Goal: Information Seeking & Learning: Find specific fact

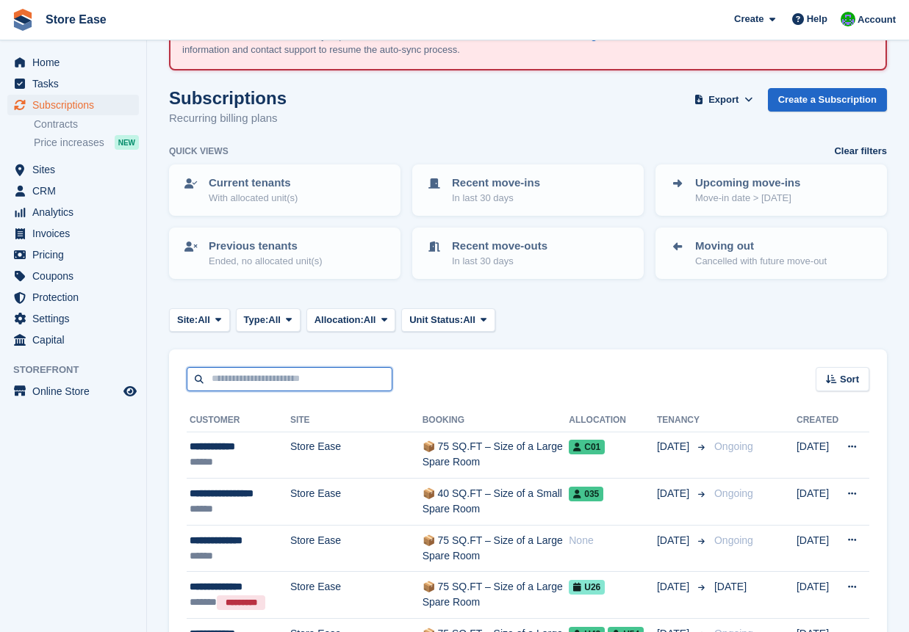
scroll to position [73, 0]
click at [262, 373] on input "text" at bounding box center [290, 379] width 206 height 24
click at [212, 329] on button "Site: All" at bounding box center [199, 321] width 61 height 24
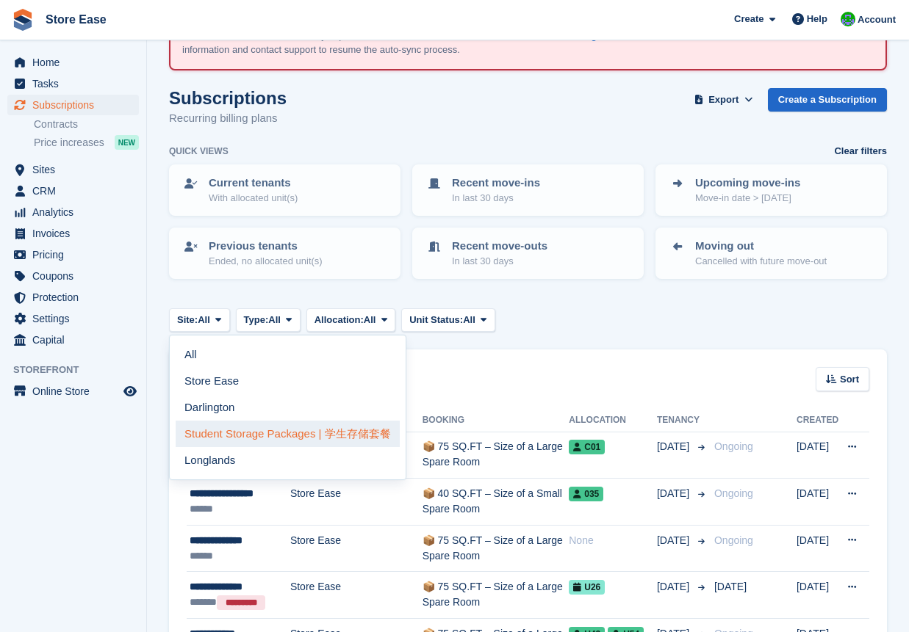
click at [245, 435] on link "Student Storage Packages | 学生存储套餐" at bounding box center [288, 434] width 224 height 26
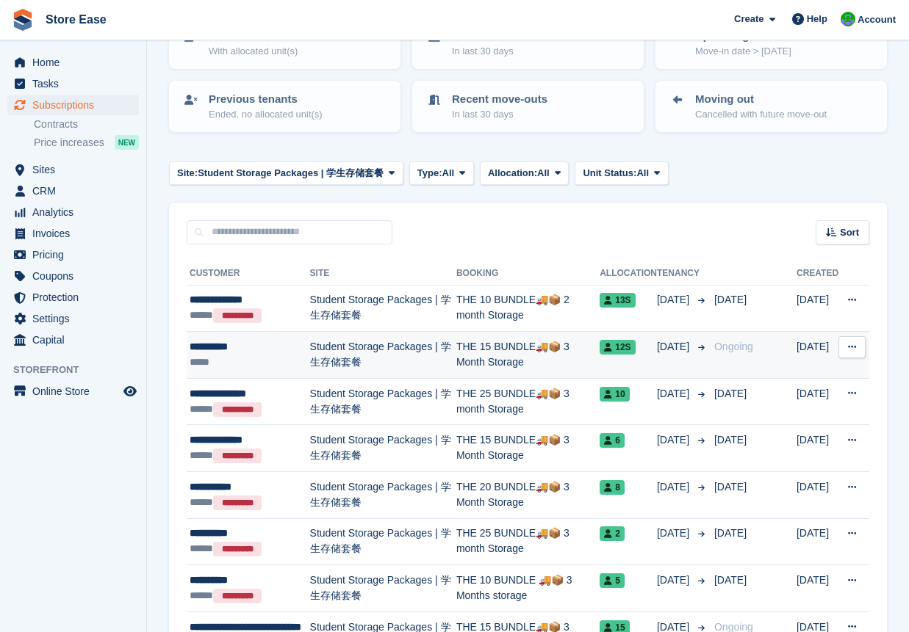
scroll to position [294, 0]
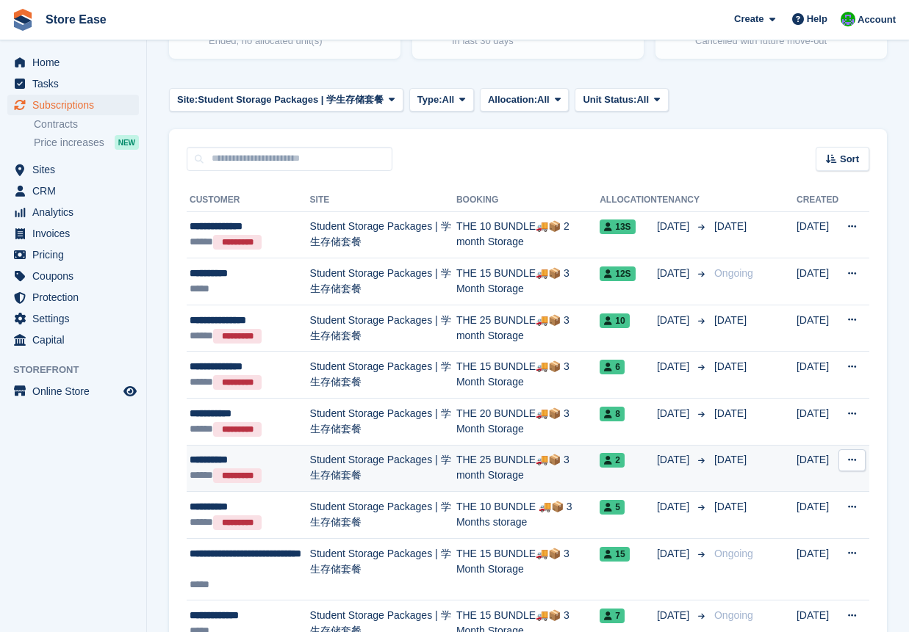
click at [225, 464] on div "**********" at bounding box center [250, 459] width 120 height 15
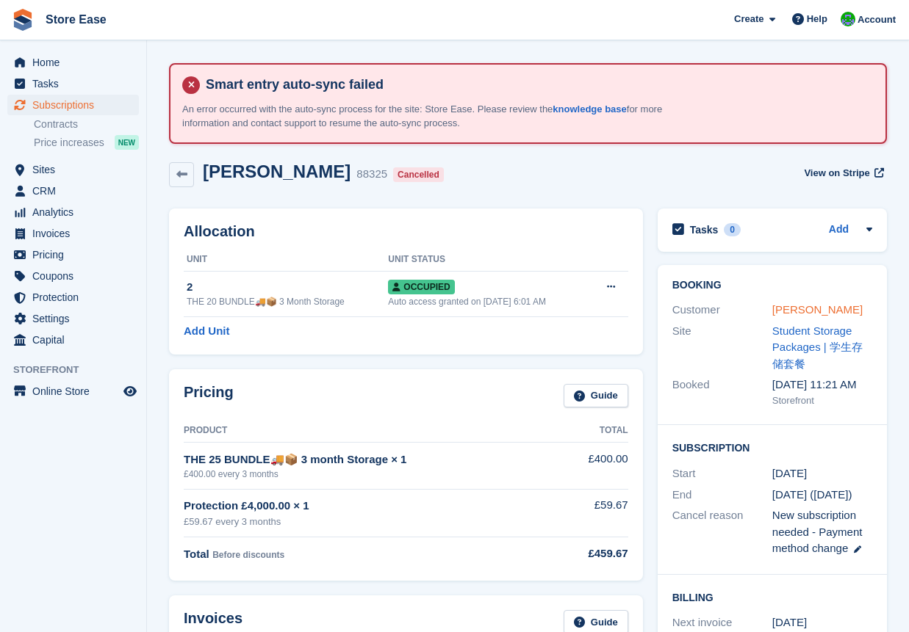
click at [799, 310] on link "[PERSON_NAME]" at bounding box center [817, 309] width 90 height 12
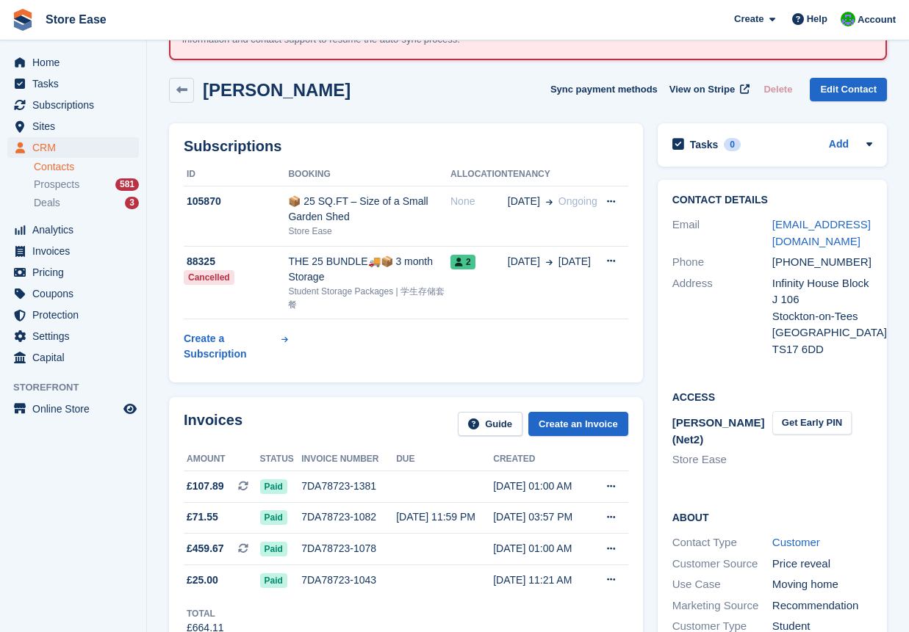
scroll to position [10, 0]
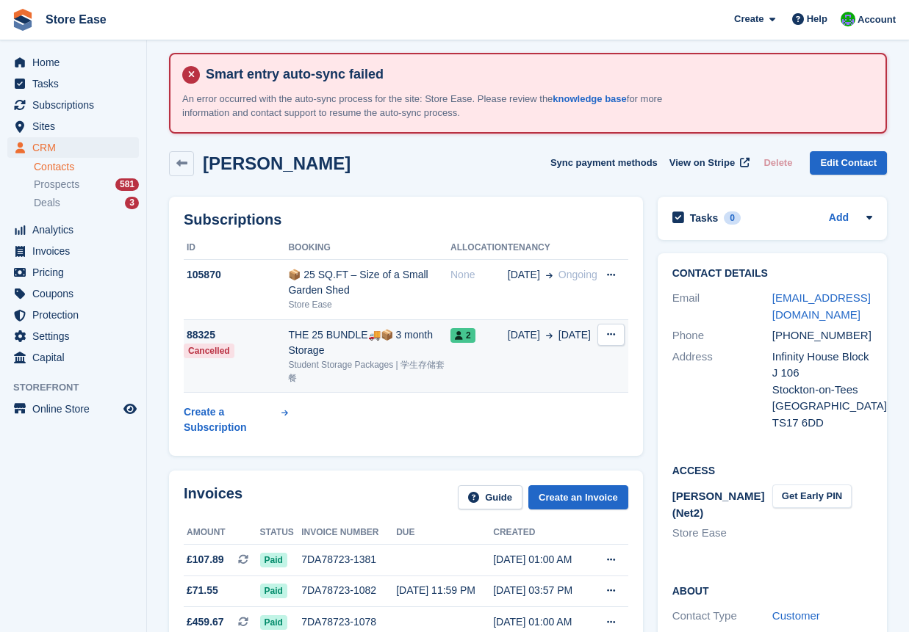
click at [333, 334] on div "THE 25 BUNDLE🚚📦 3 month Storage" at bounding box center [369, 343] width 162 height 31
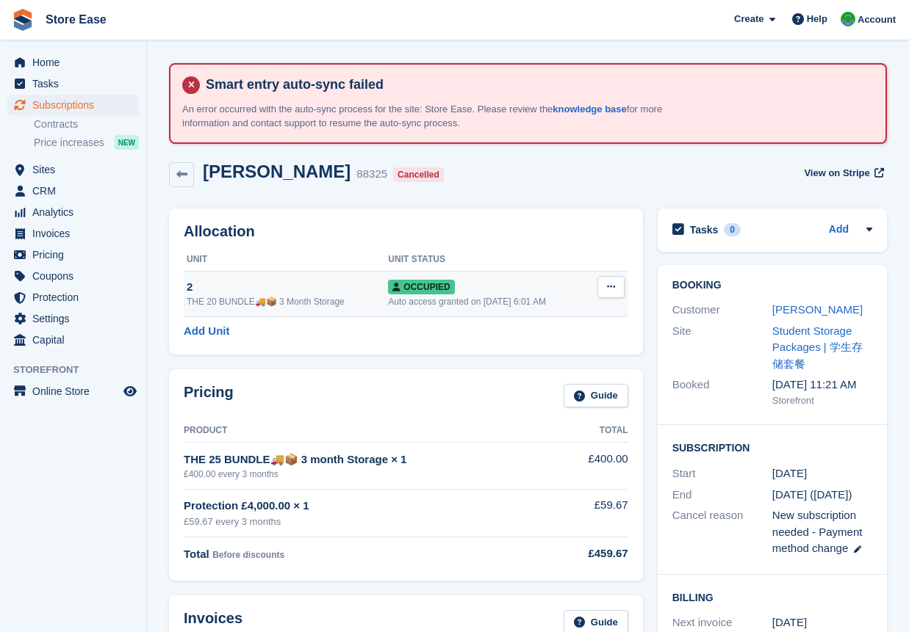
click at [223, 297] on div "THE 20 BUNDLE🚚📦 3 Month Storage" at bounding box center [287, 301] width 201 height 13
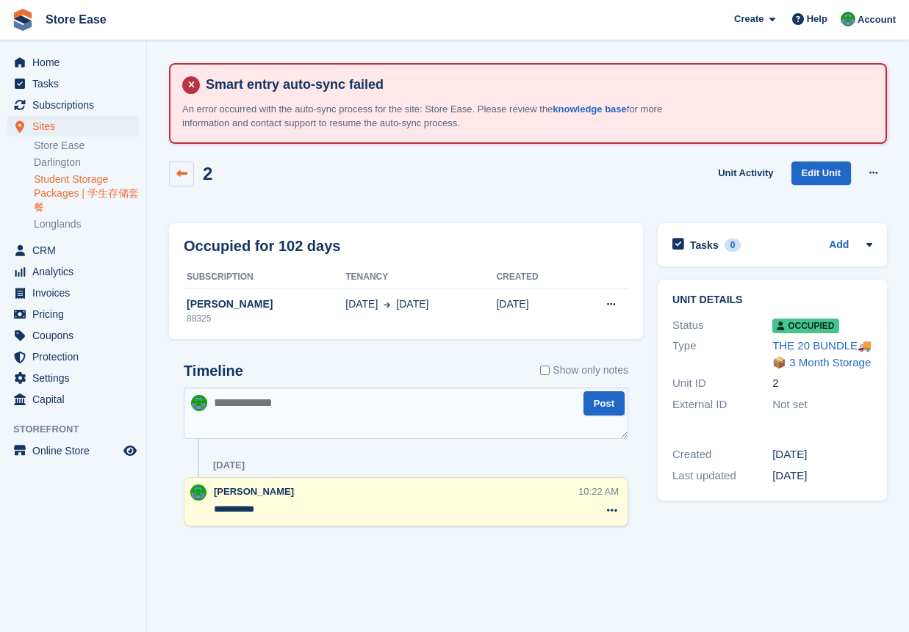
click at [184, 175] on icon at bounding box center [181, 173] width 11 height 11
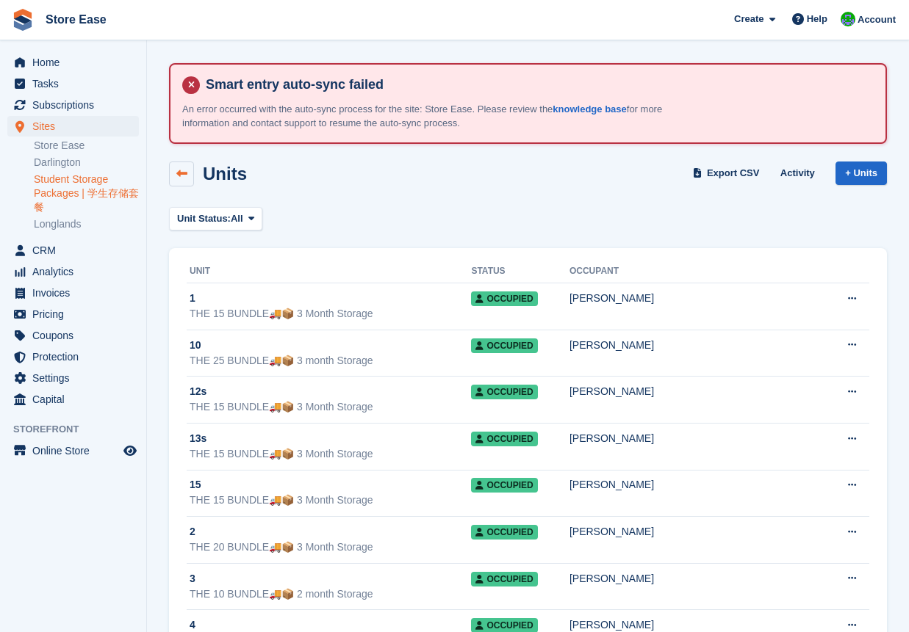
click at [184, 175] on icon at bounding box center [181, 173] width 11 height 11
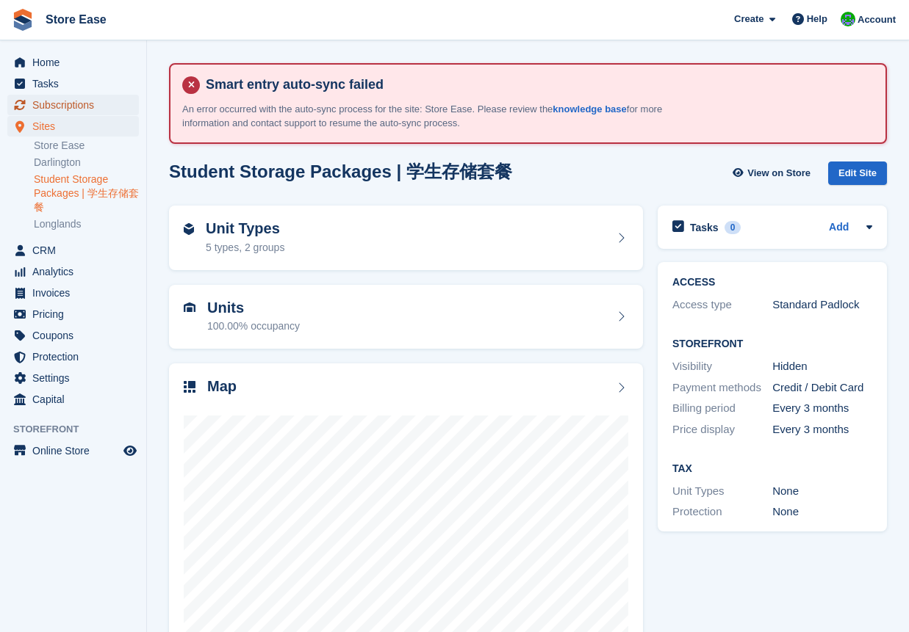
click at [71, 106] on span "Subscriptions" at bounding box center [76, 105] width 88 height 21
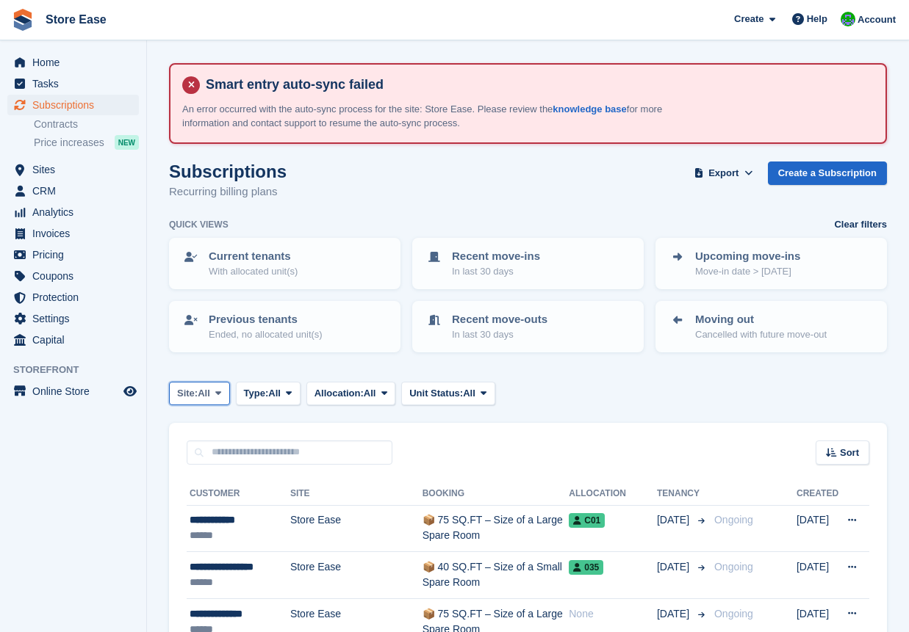
click at [210, 394] on span "All" at bounding box center [204, 393] width 12 height 15
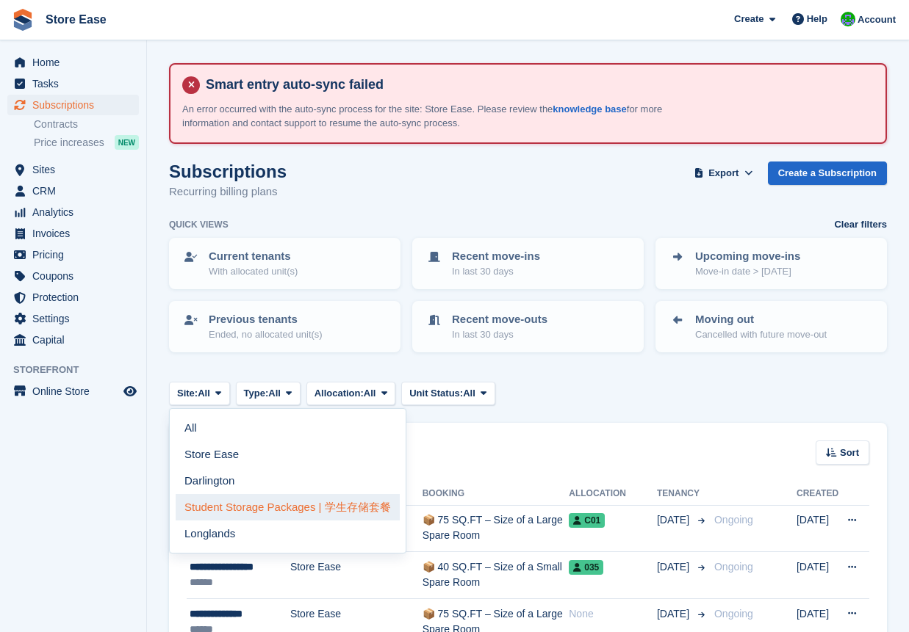
click at [218, 508] on link "Student Storage Packages | 学生存储套餐" at bounding box center [288, 507] width 224 height 26
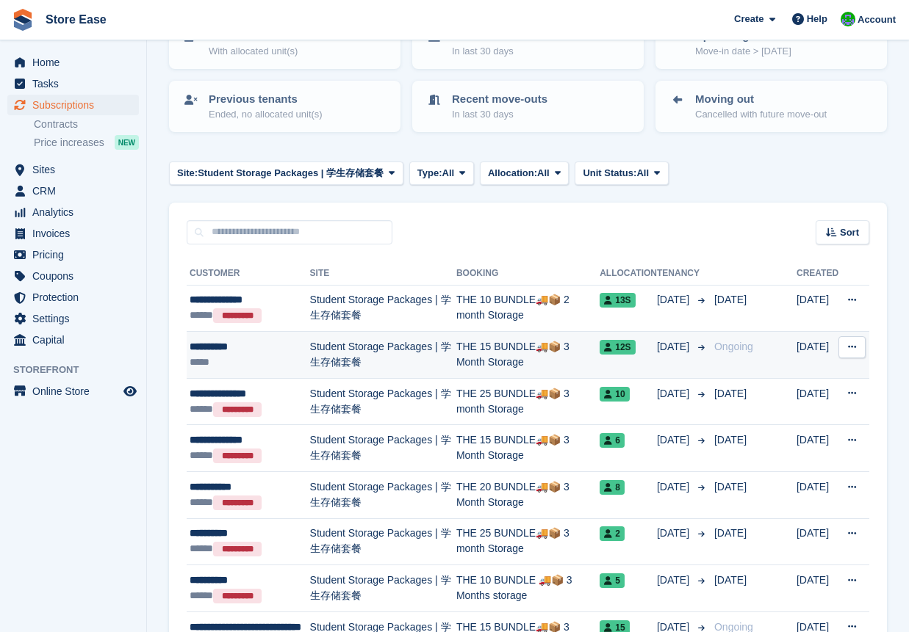
scroll to position [367, 0]
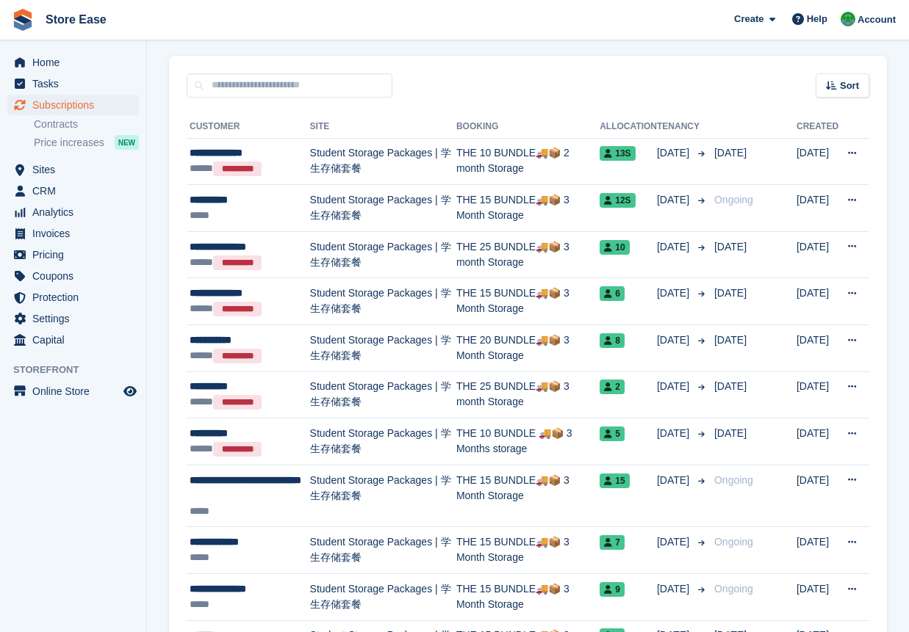
click at [109, 576] on aside "Home Tasks Subscriptions Subscriptions Subscriptions Contracts Price increases …" at bounding box center [73, 319] width 146 height 559
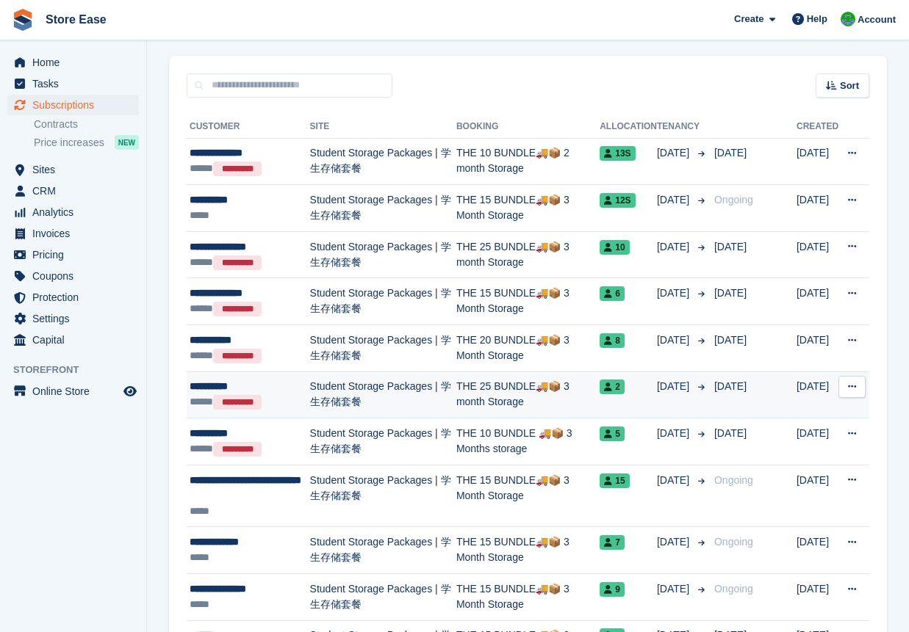
click at [234, 383] on div "**********" at bounding box center [250, 386] width 120 height 15
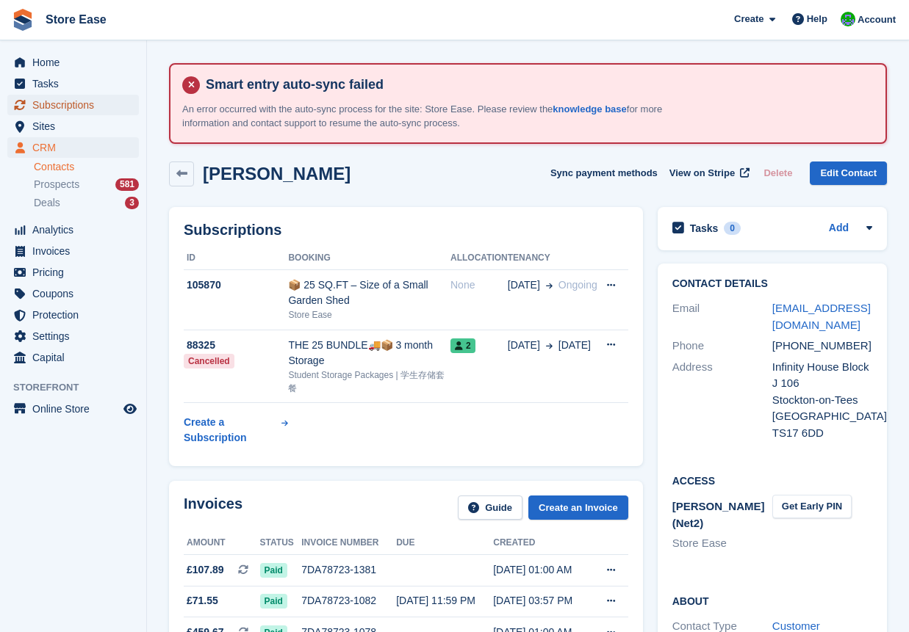
click at [56, 108] on span "Subscriptions" at bounding box center [76, 105] width 88 height 21
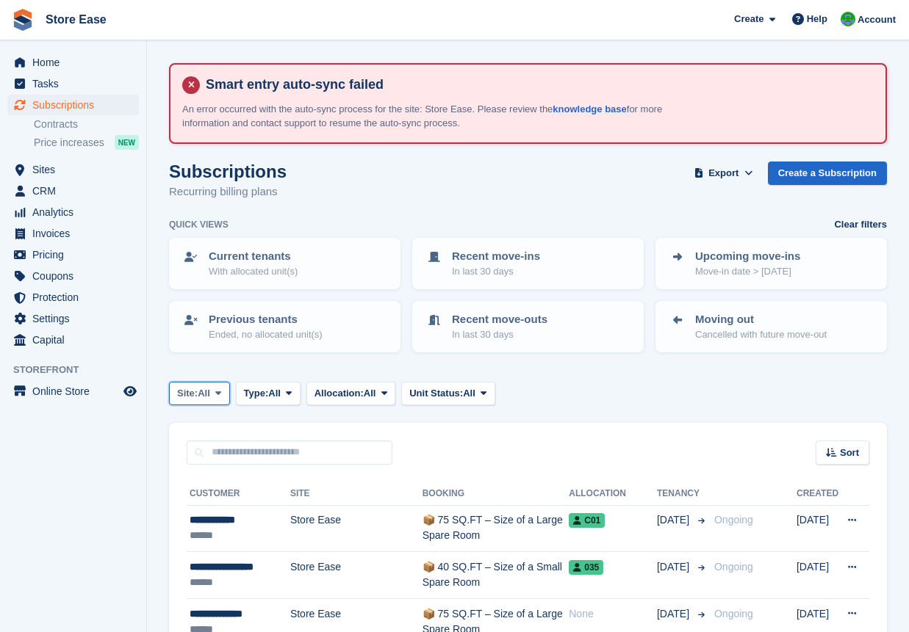
click at [224, 397] on span at bounding box center [218, 394] width 12 height 12
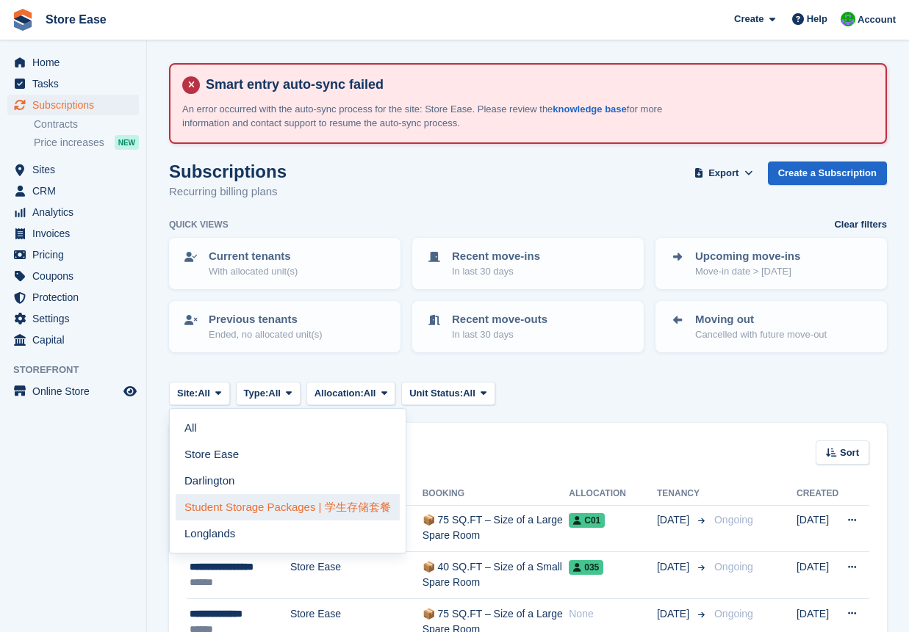
click at [245, 506] on link "Student Storage Packages | 学生存储套餐" at bounding box center [288, 507] width 224 height 26
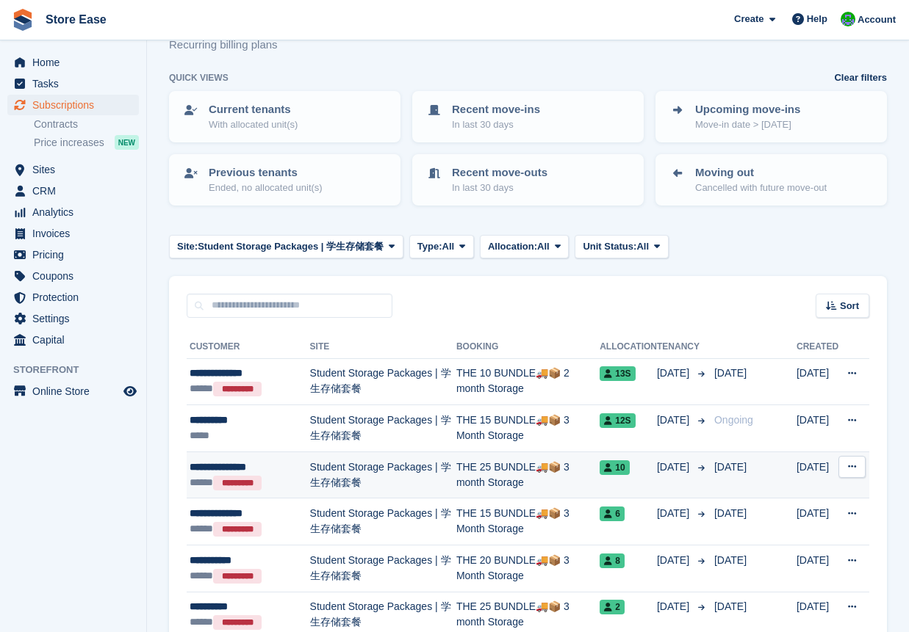
scroll to position [220, 0]
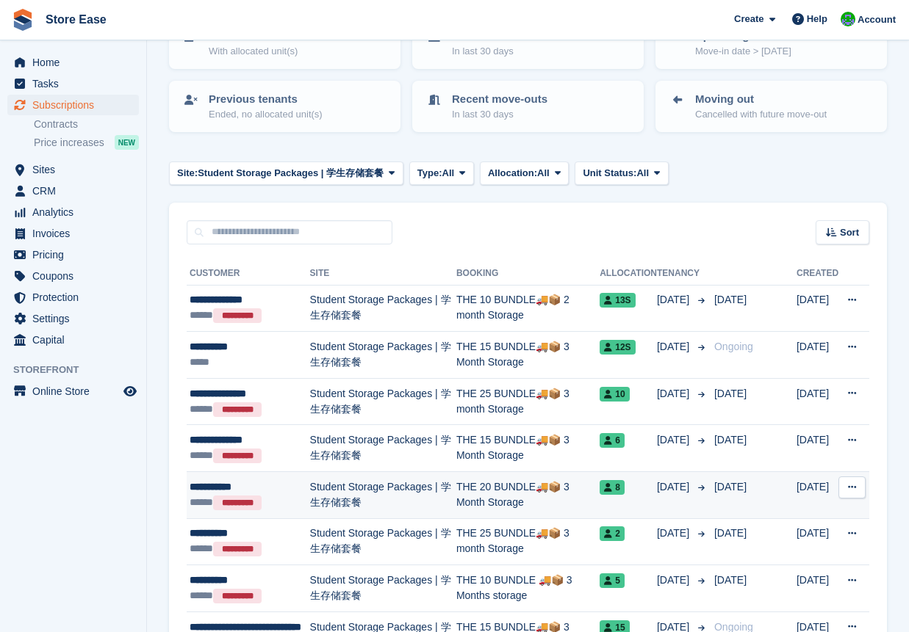
click at [219, 490] on div "**********" at bounding box center [250, 487] width 120 height 15
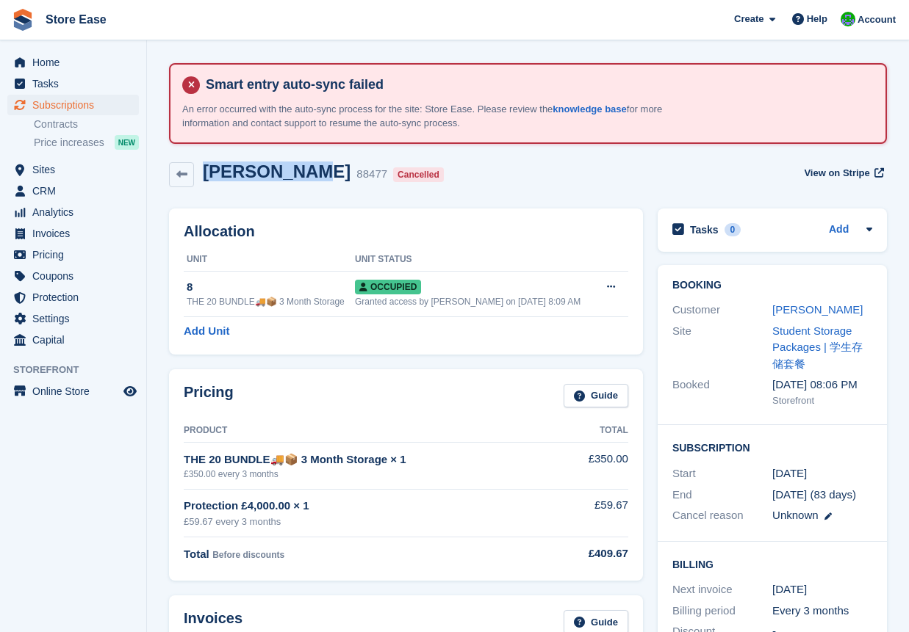
drag, startPoint x: 292, startPoint y: 171, endPoint x: 203, endPoint y: 176, distance: 89.8
click at [203, 176] on div "[PERSON_NAME] 88477 Cancelled" at bounding box center [322, 175] width 256 height 26
drag, startPoint x: 203, startPoint y: 176, endPoint x: 213, endPoint y: 171, distance: 11.5
copy h2 "[PERSON_NAME]"
click at [137, 590] on aside "Home Tasks Subscriptions Subscriptions Subscriptions Contracts Price increases …" at bounding box center [73, 319] width 146 height 559
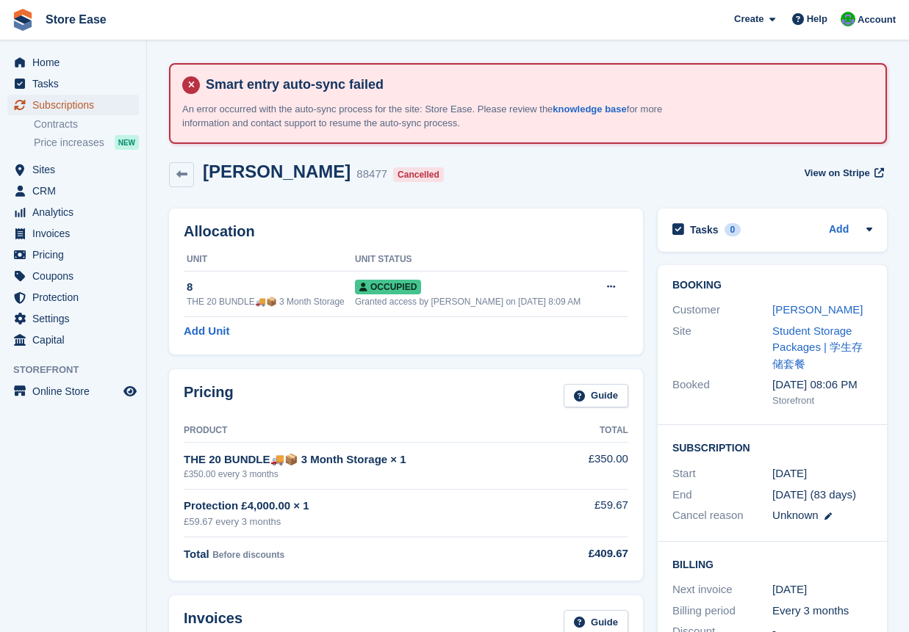
click at [55, 101] on span "Subscriptions" at bounding box center [76, 105] width 88 height 21
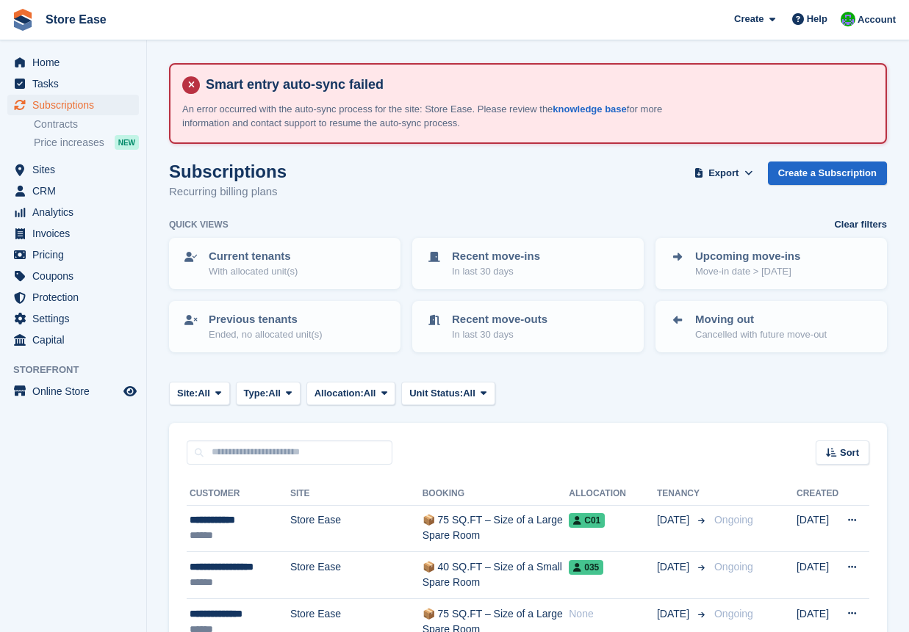
scroll to position [73, 0]
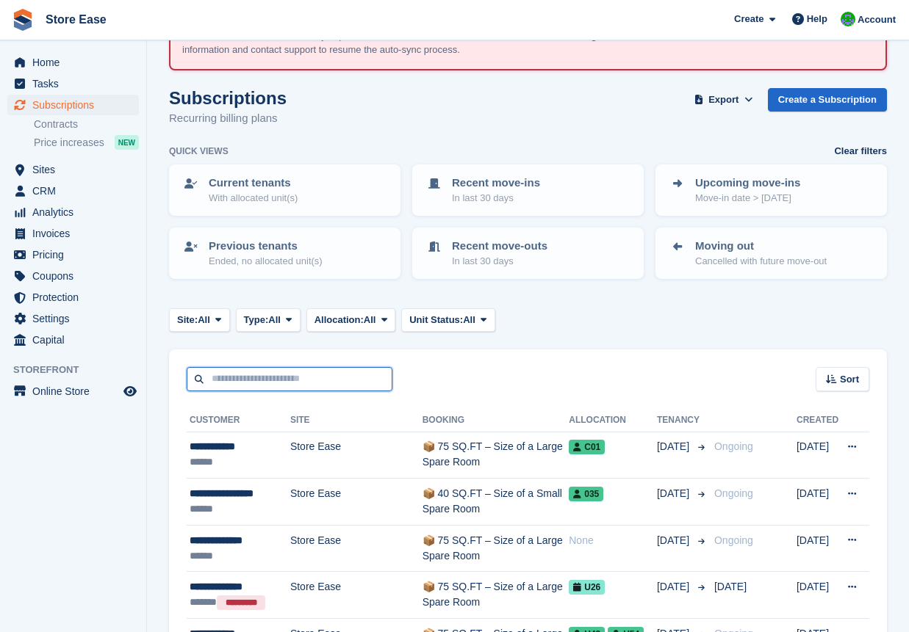
click at [256, 376] on input "text" at bounding box center [290, 379] width 206 height 24
click at [214, 322] on span at bounding box center [218, 320] width 12 height 12
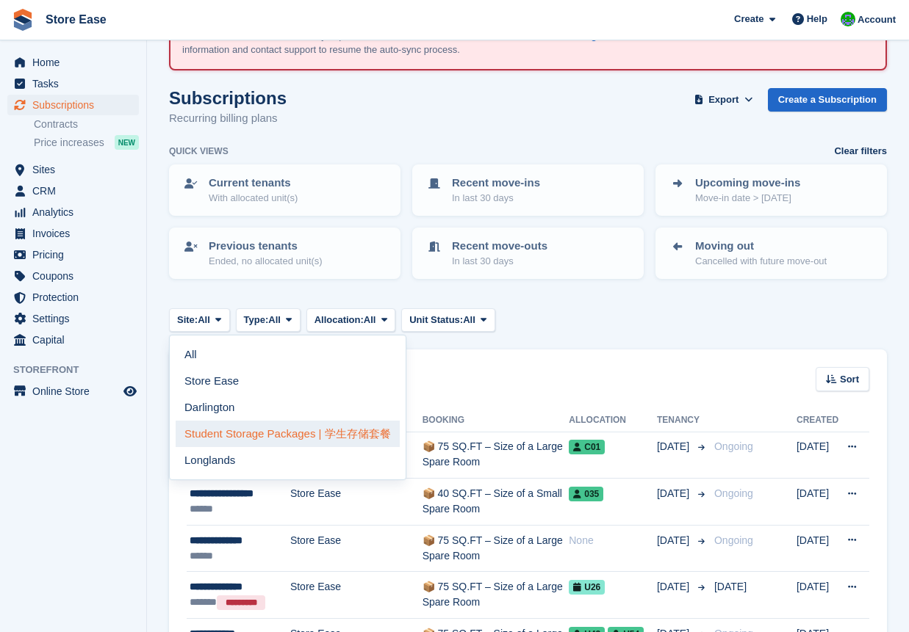
click at [228, 432] on link "Student Storage Packages | 学生存储套餐" at bounding box center [288, 434] width 224 height 26
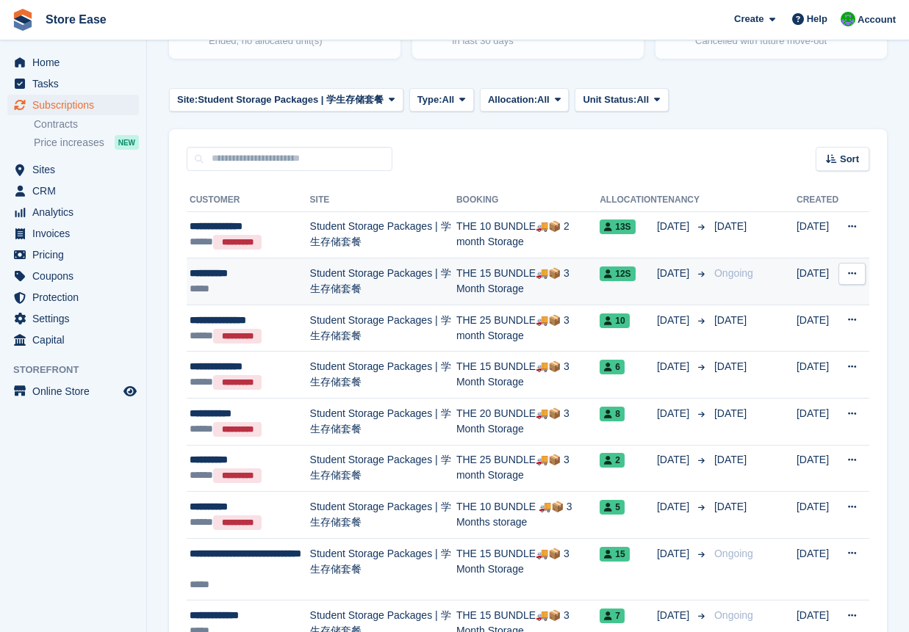
scroll to position [367, 0]
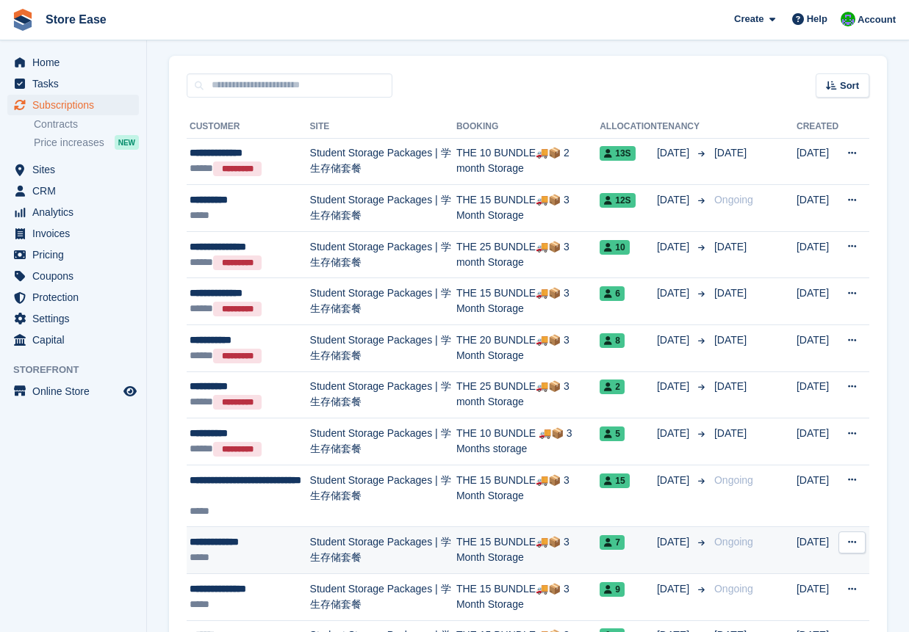
click at [247, 541] on div "**********" at bounding box center [250, 542] width 120 height 15
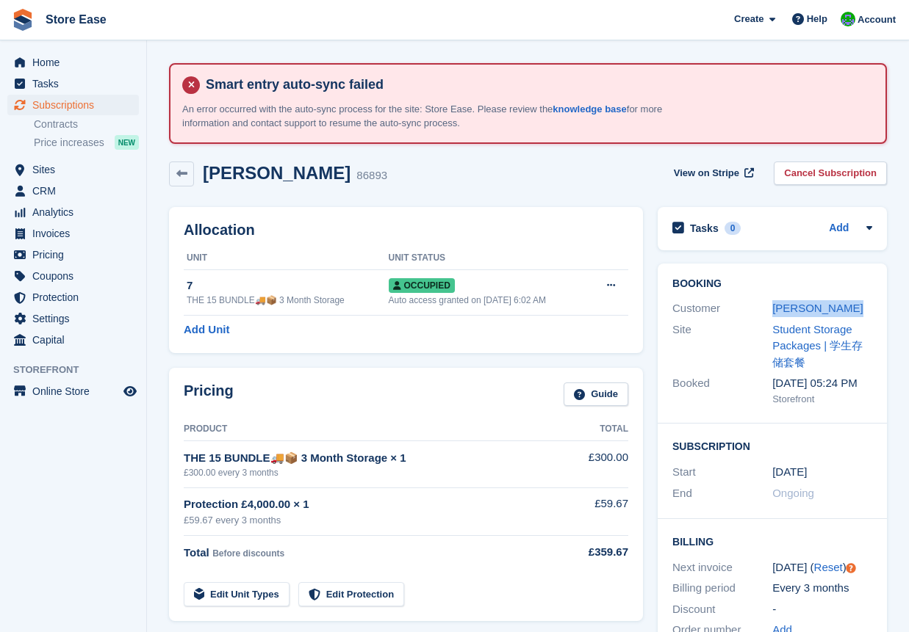
drag, startPoint x: 771, startPoint y: 309, endPoint x: 854, endPoint y: 302, distance: 83.3
click at [854, 302] on div "Customer Damiya Bensne" at bounding box center [772, 308] width 200 height 21
drag, startPoint x: 854, startPoint y: 302, endPoint x: 826, endPoint y: 310, distance: 28.4
copy div "[PERSON_NAME]"
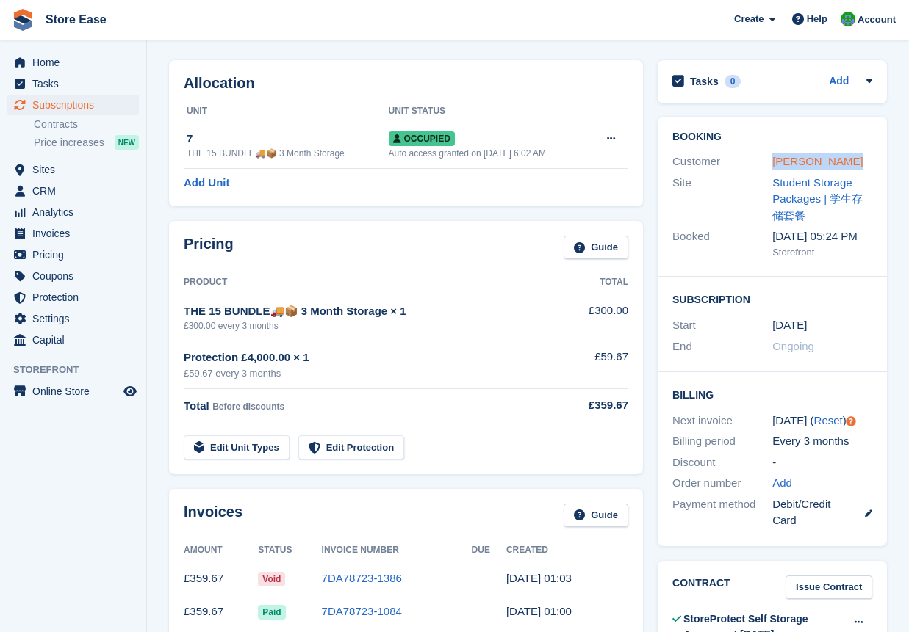
click at [801, 165] on link "[PERSON_NAME]" at bounding box center [817, 161] width 90 height 12
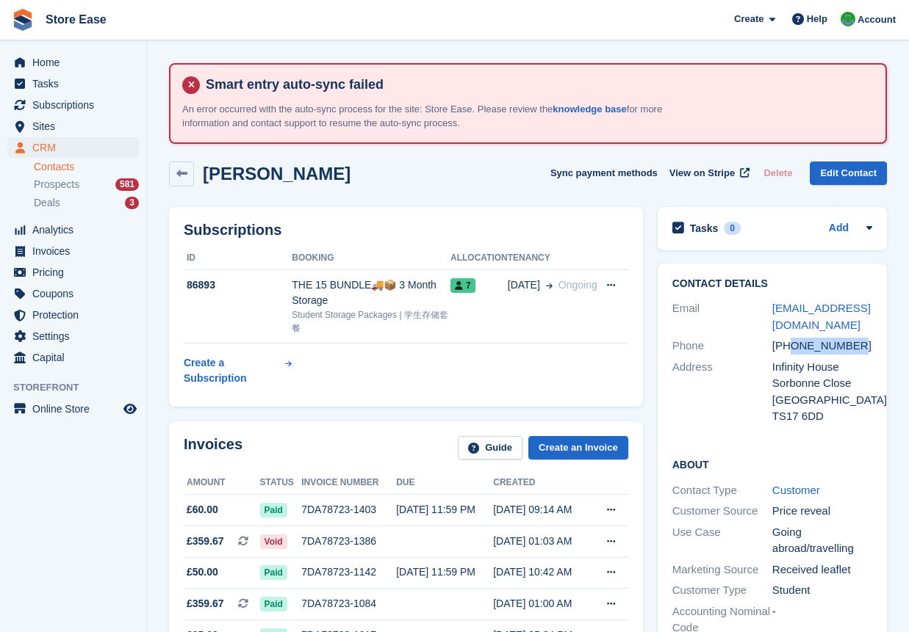
drag, startPoint x: 792, startPoint y: 346, endPoint x: 857, endPoint y: 344, distance: 64.7
click at [857, 344] on div "+447923462271" at bounding box center [822, 346] width 100 height 17
drag, startPoint x: 857, startPoint y: 344, endPoint x: 817, endPoint y: 348, distance: 39.9
copy div "7923462271"
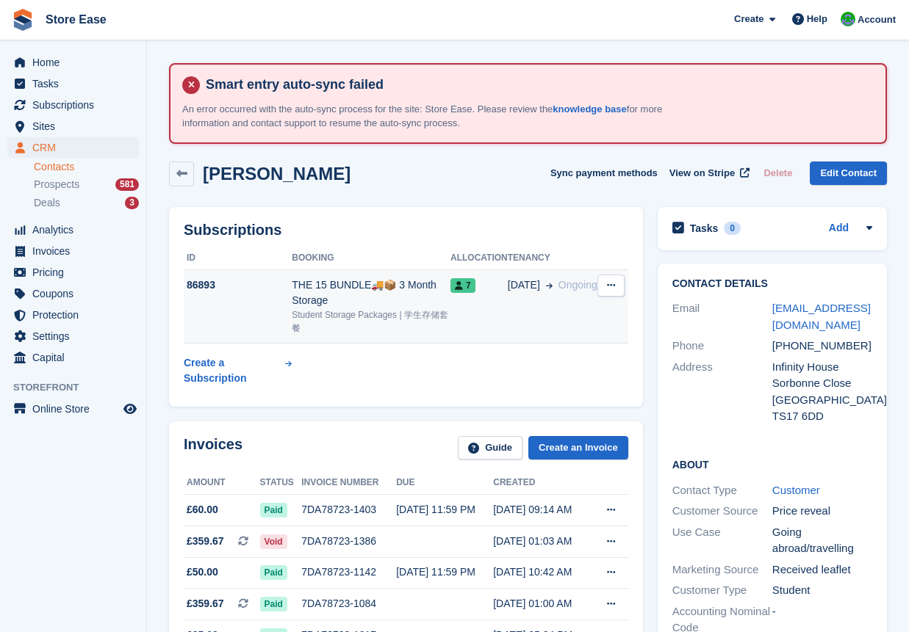
click at [202, 282] on div "86893" at bounding box center [238, 285] width 108 height 15
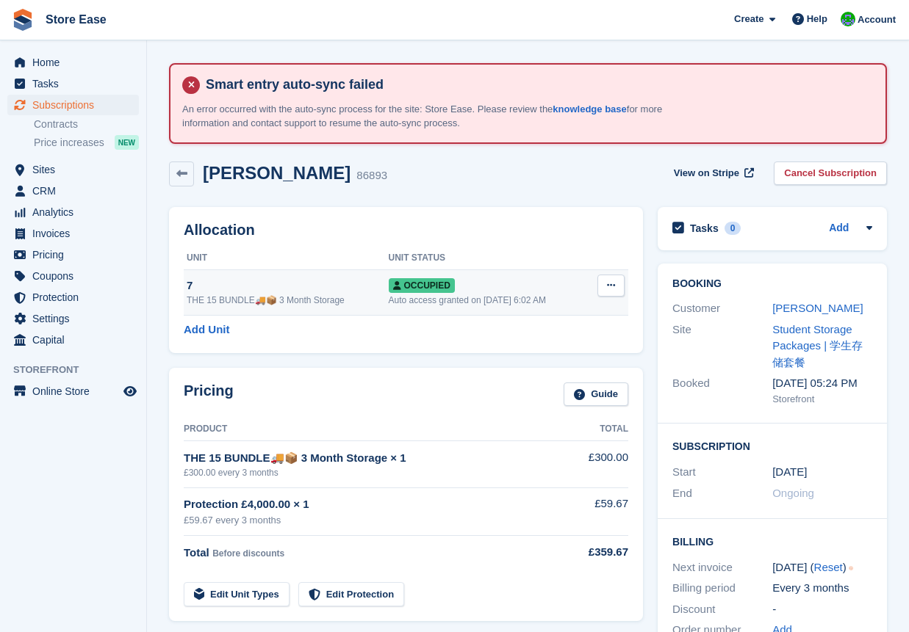
click at [217, 281] on div "7" at bounding box center [288, 286] width 202 height 17
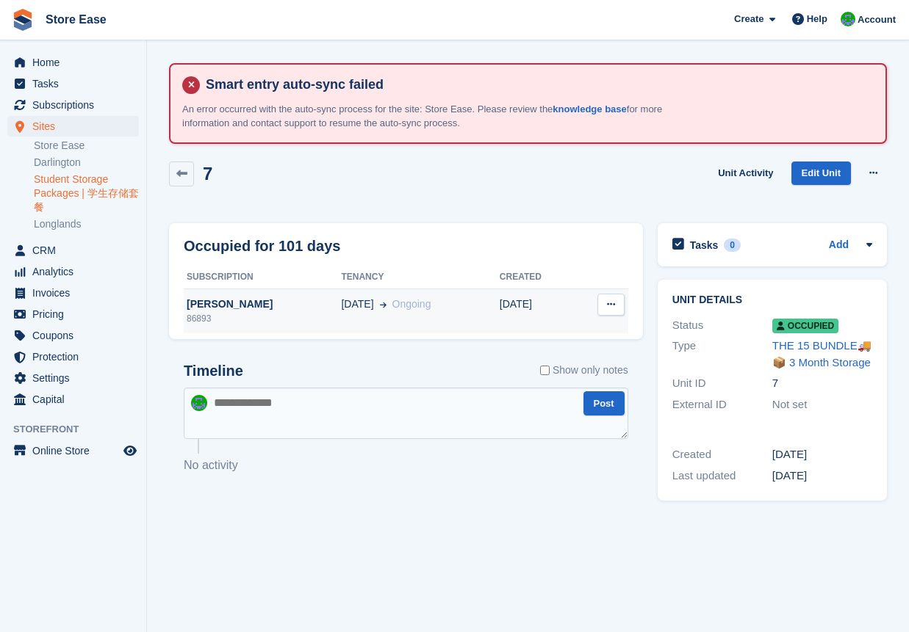
click at [252, 304] on div "[PERSON_NAME]" at bounding box center [262, 304] width 157 height 15
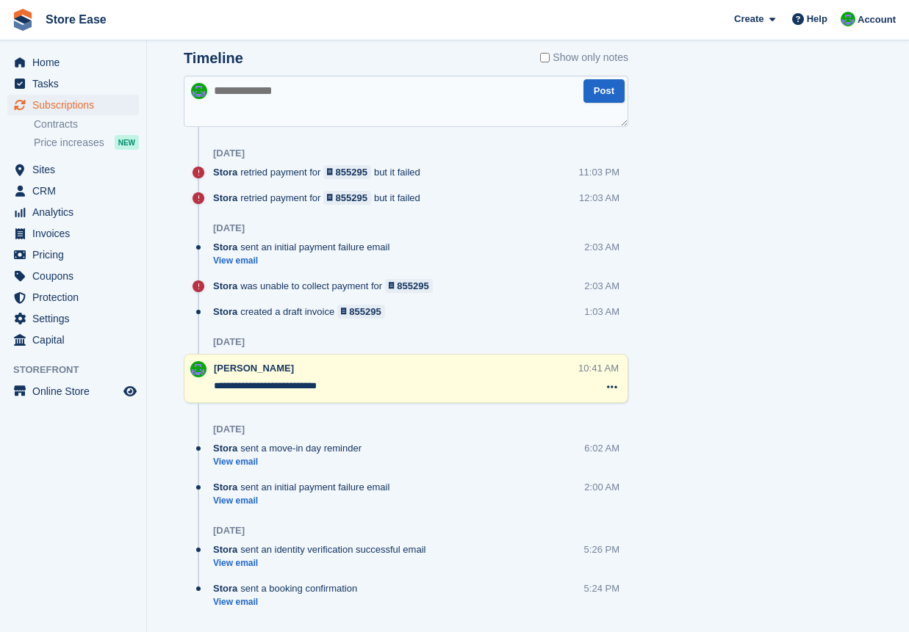
scroll to position [1015, 0]
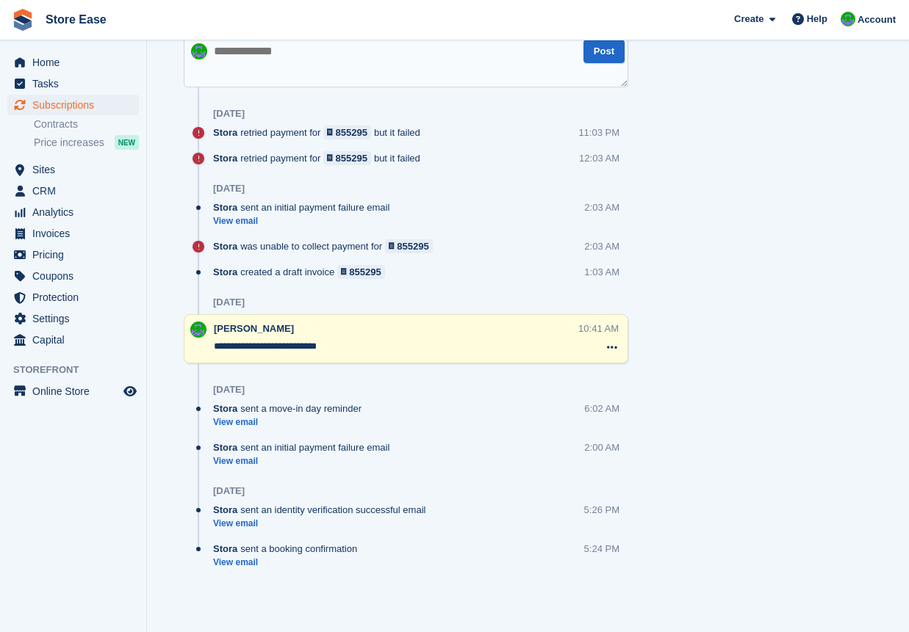
click at [165, 588] on div "Timeline Show only notes Post [DATE] Stora retried payment for 855295 but it fa…" at bounding box center [406, 299] width 488 height 641
